Goal: Task Accomplishment & Management: Use online tool/utility

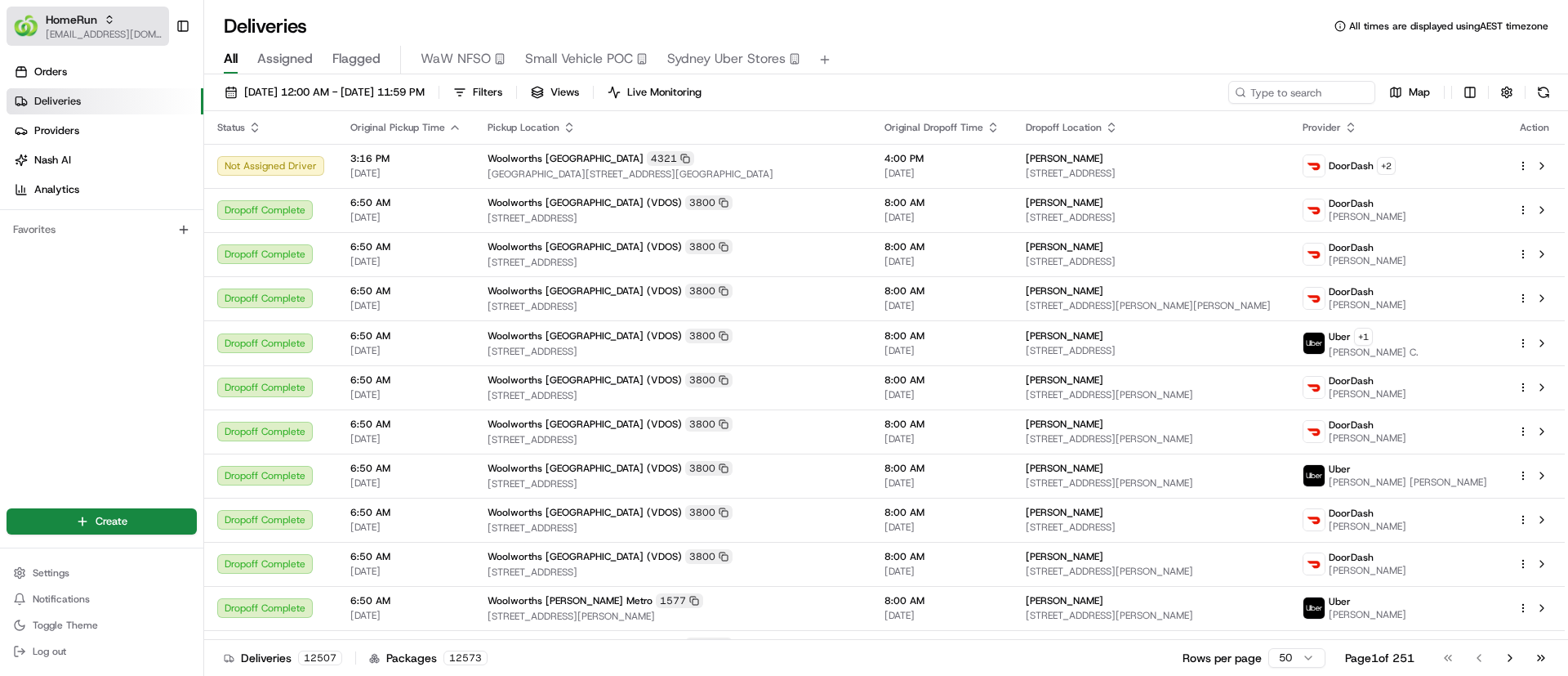
click at [56, 25] on span "HomeRun" at bounding box center [71, 19] width 51 height 16
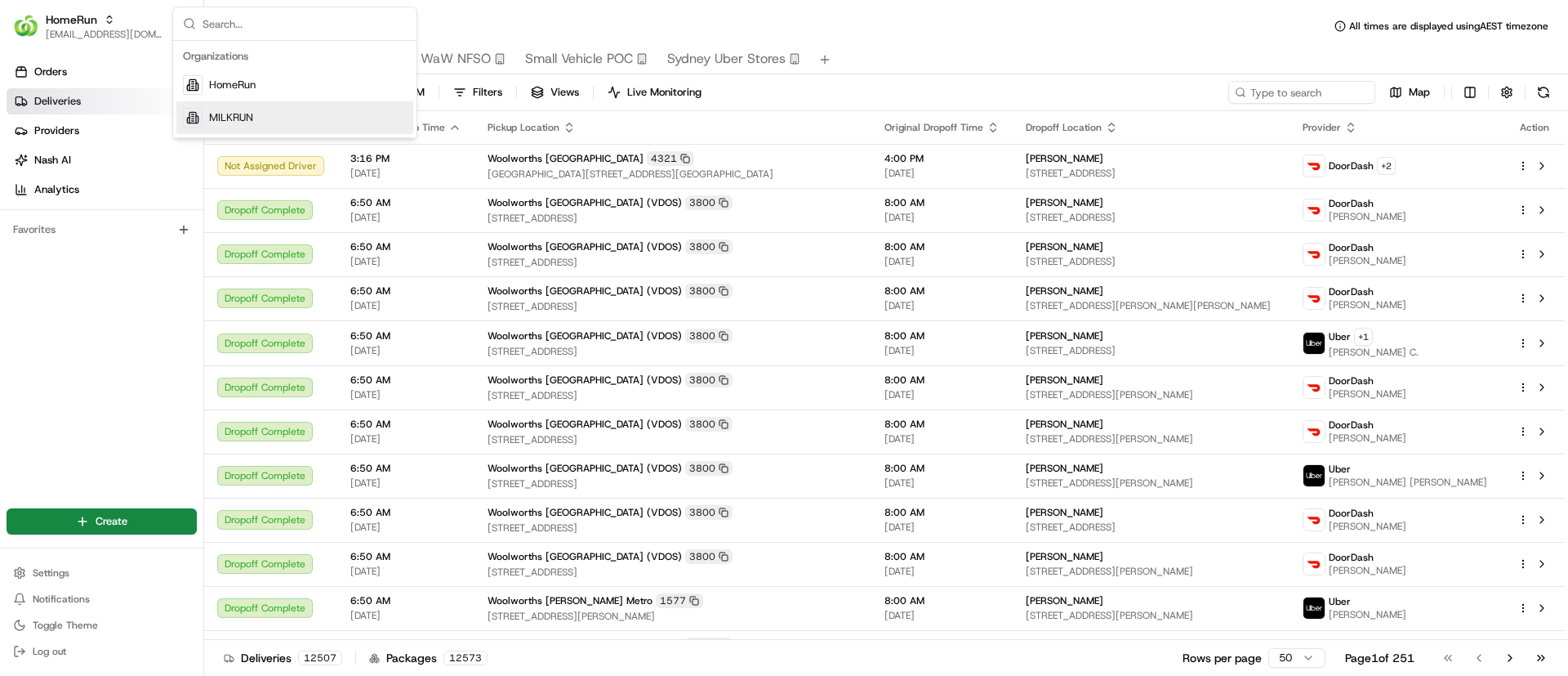
click at [261, 128] on div "MILKRUN" at bounding box center [294, 117] width 237 height 32
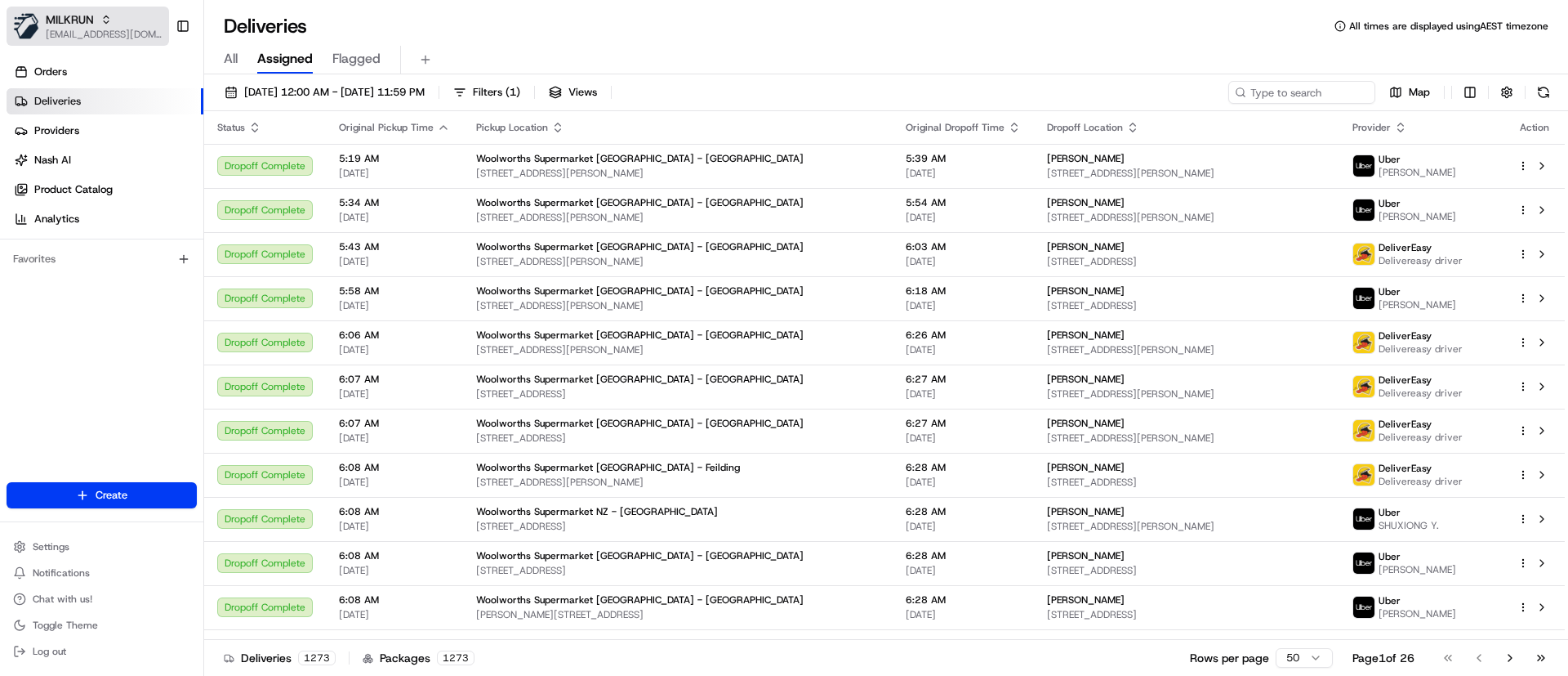
click at [54, 28] on span "[EMAIL_ADDRESS][DOMAIN_NAME]" at bounding box center [104, 34] width 117 height 13
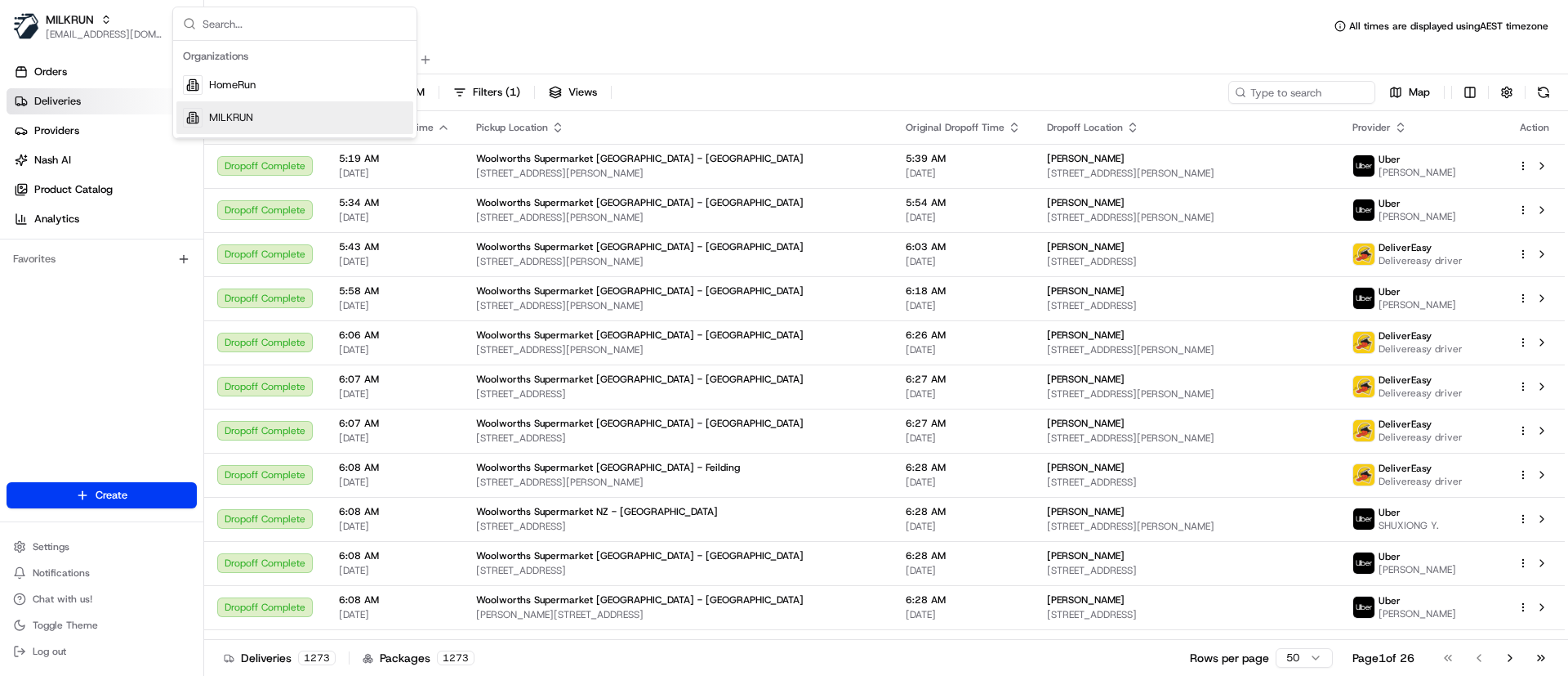
click at [213, 118] on span "MILKRUN" at bounding box center [231, 117] width 44 height 14
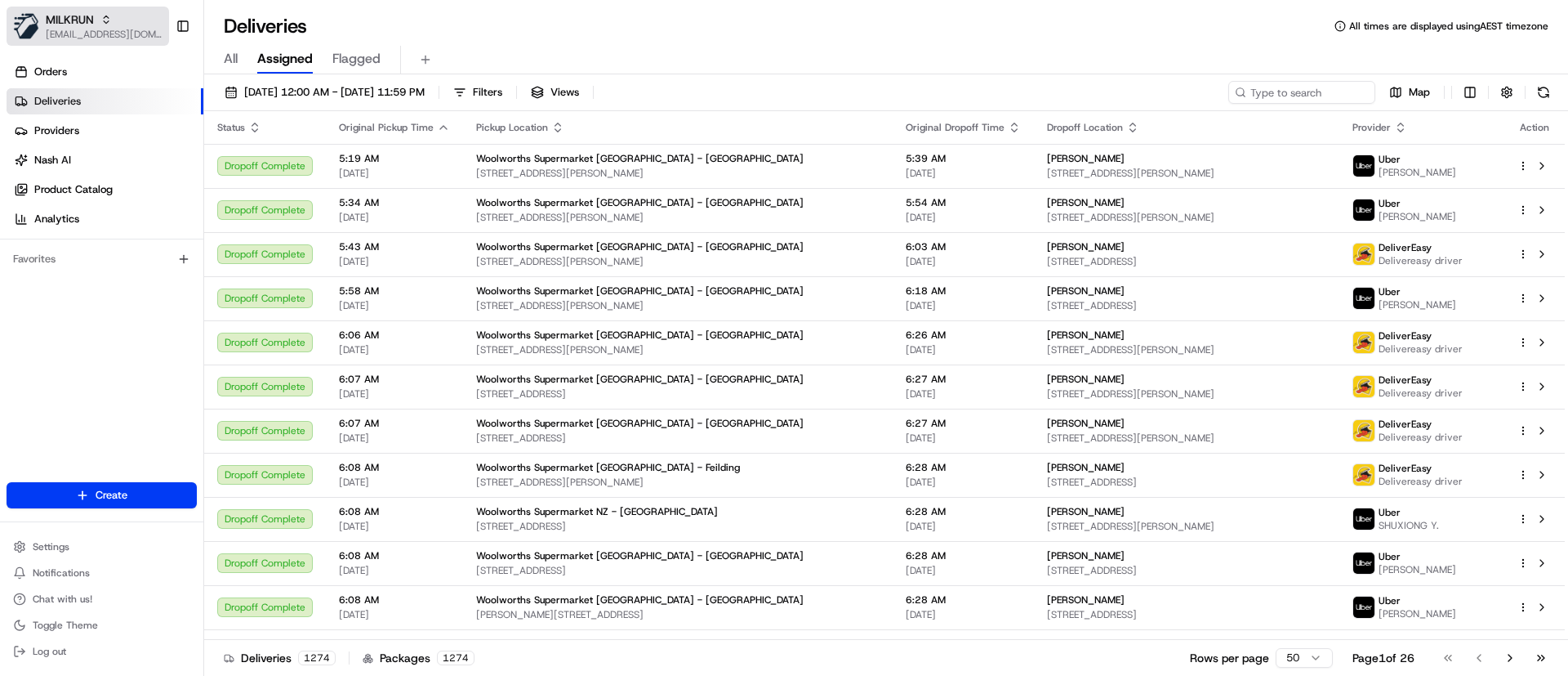
click at [62, 17] on span "MILKRUN" at bounding box center [70, 19] width 48 height 16
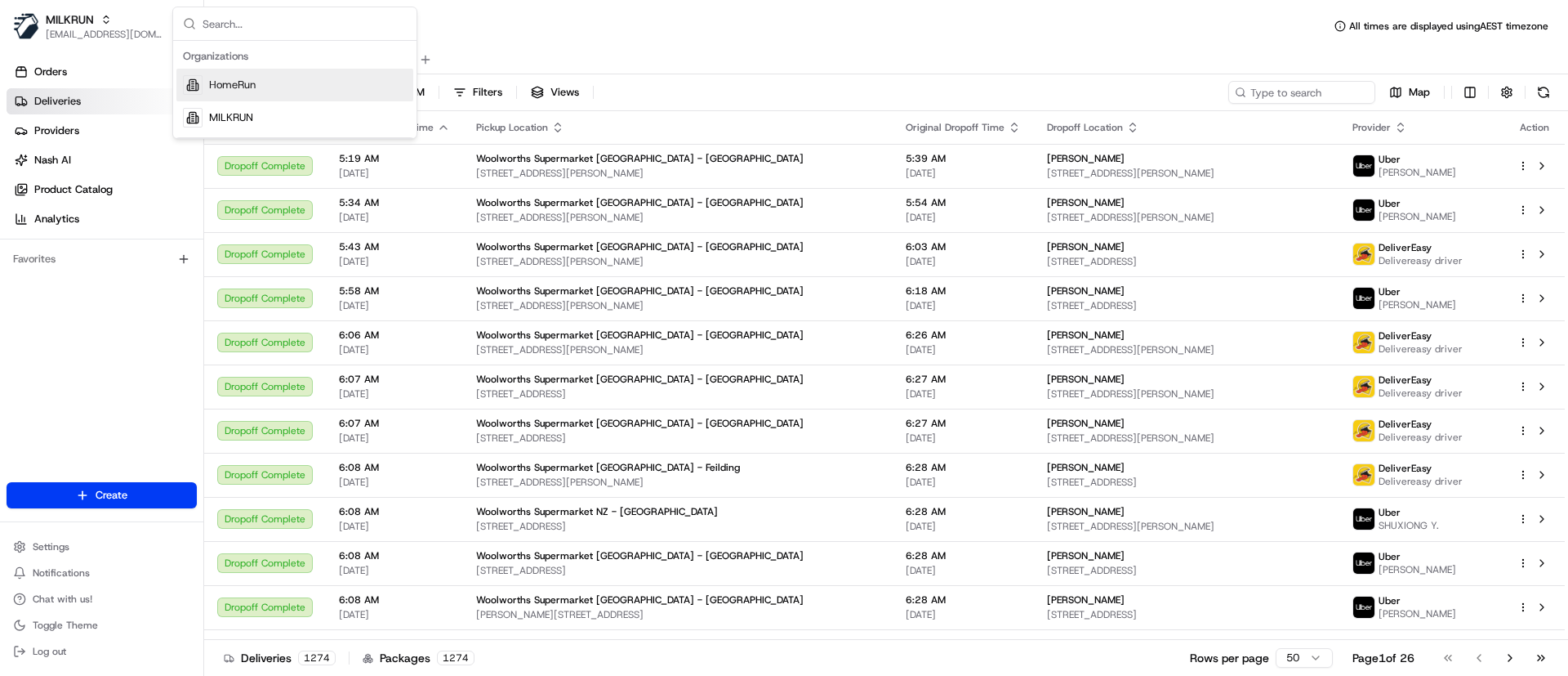
click at [201, 80] on div "Suggestions" at bounding box center [192, 84] width 20 height 20
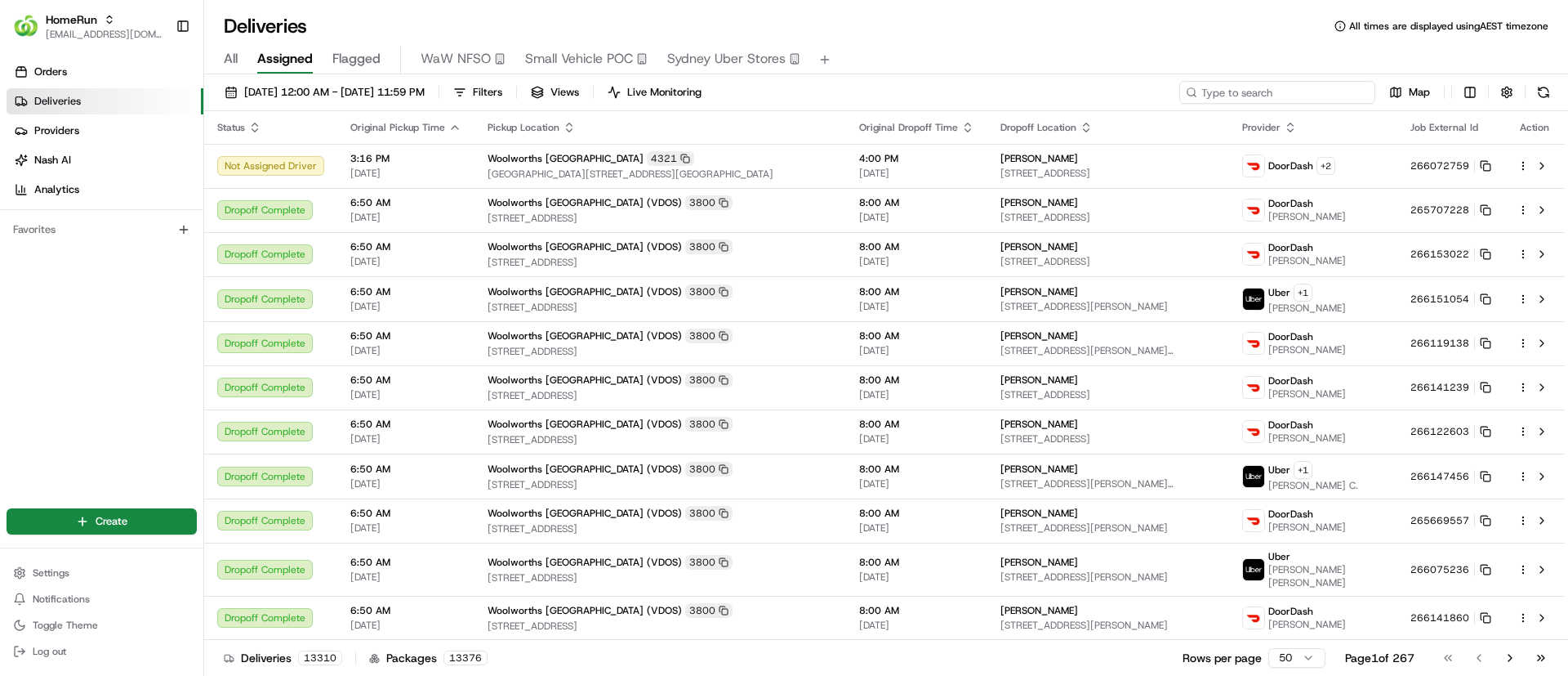
click at [1257, 93] on input at bounding box center [1277, 92] width 196 height 23
type input "caringbah"
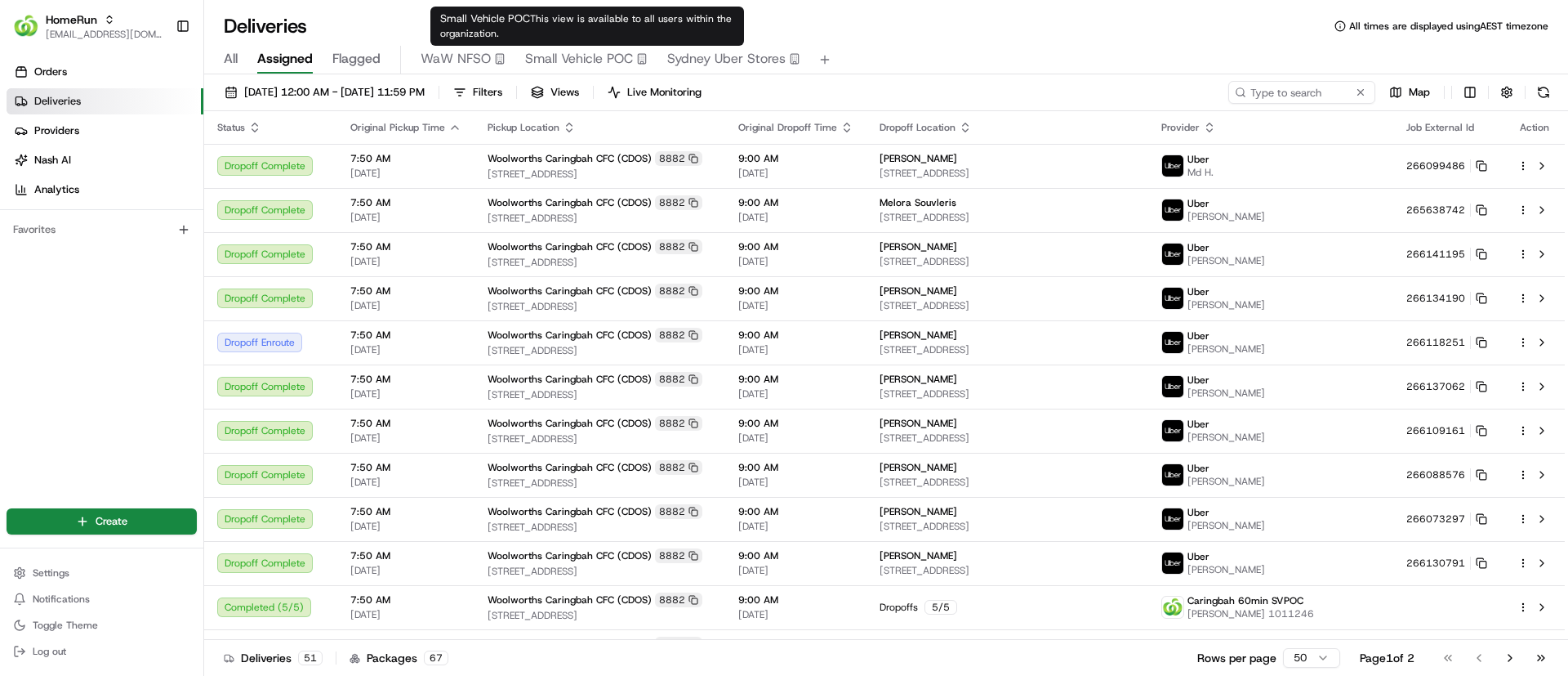
click at [571, 55] on span "Small Vehicle POC" at bounding box center [579, 59] width 108 height 20
